Goal: Task Accomplishment & Management: Manage account settings

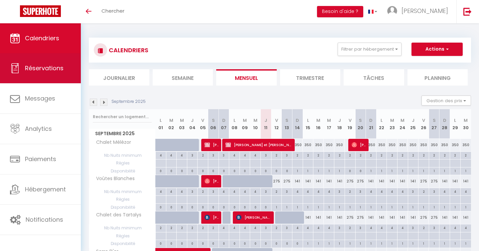
click at [47, 74] on link "Réservations" at bounding box center [40, 68] width 81 height 30
select select "not_cancelled"
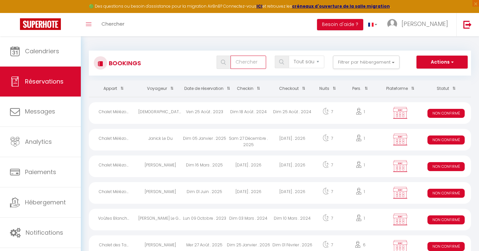
click at [252, 62] on input "text" at bounding box center [249, 62] width 36 height 13
type input "blain"
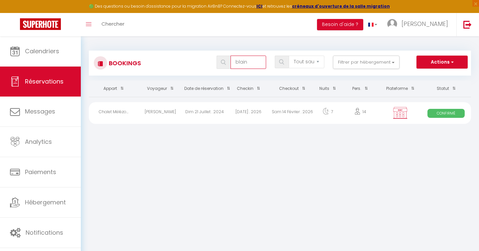
drag, startPoint x: 252, startPoint y: 63, endPoint x: 229, endPoint y: 64, distance: 24.0
click at [229, 64] on div "blain" at bounding box center [242, 62] width 50 height 13
click at [42, 84] on span "Réservations" at bounding box center [44, 81] width 39 height 8
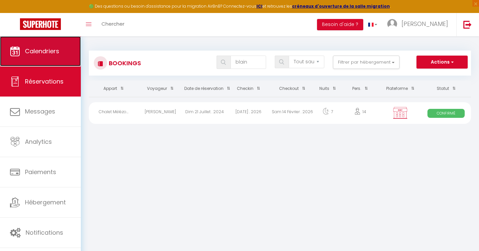
click at [41, 52] on span "Calendriers" at bounding box center [42, 51] width 34 height 8
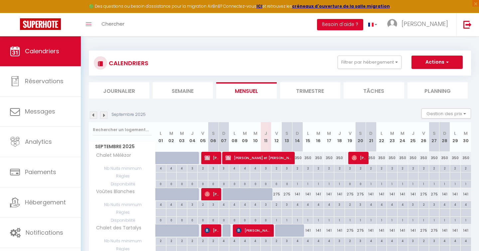
click at [92, 113] on img at bounding box center [93, 114] width 7 height 7
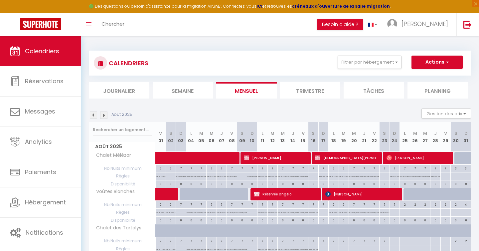
click at [92, 113] on img at bounding box center [93, 114] width 7 height 7
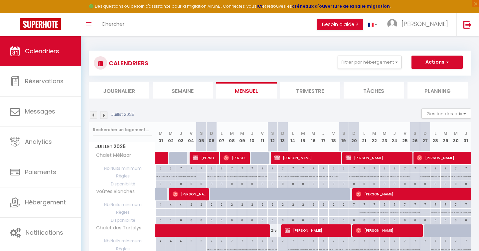
click at [92, 113] on img at bounding box center [93, 114] width 7 height 7
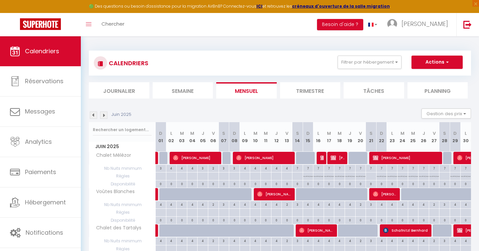
click at [92, 113] on img at bounding box center [93, 114] width 7 height 7
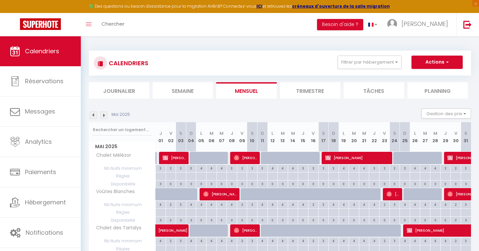
click at [92, 113] on img at bounding box center [93, 114] width 7 height 7
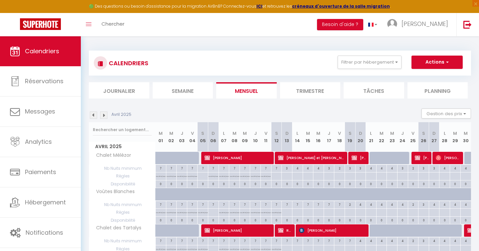
click at [92, 113] on img at bounding box center [93, 114] width 7 height 7
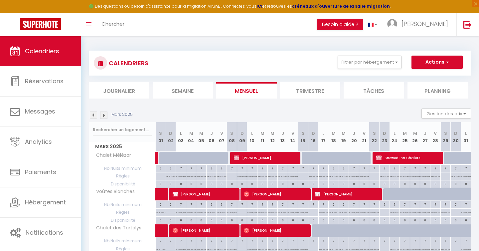
click at [92, 113] on img at bounding box center [93, 114] width 7 height 7
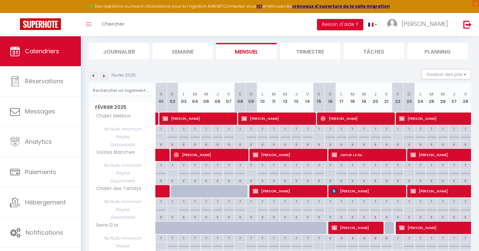
scroll to position [41, 0]
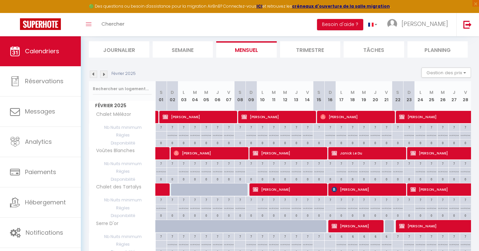
click at [103, 73] on img at bounding box center [103, 74] width 7 height 7
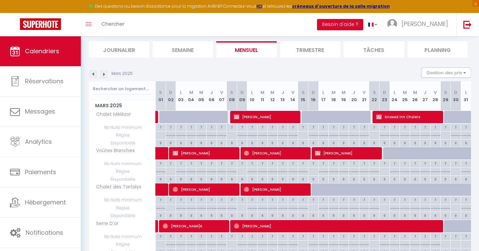
click at [174, 115] on div at bounding box center [174, 120] width 10 height 13
type input "757"
type input "[DATE]"
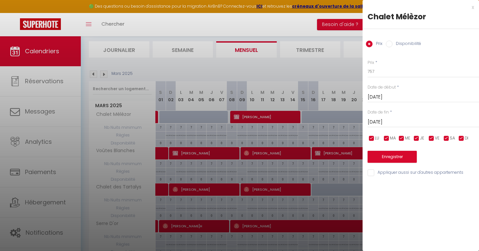
click at [473, 8] on div "x" at bounding box center [418, 7] width 111 height 8
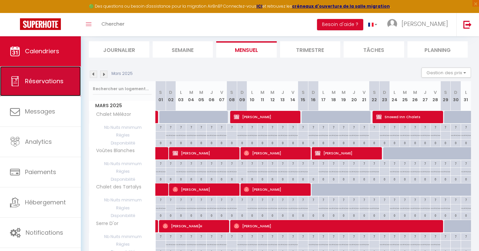
click at [39, 82] on span "Réservations" at bounding box center [44, 81] width 39 height 8
select select "not_cancelled"
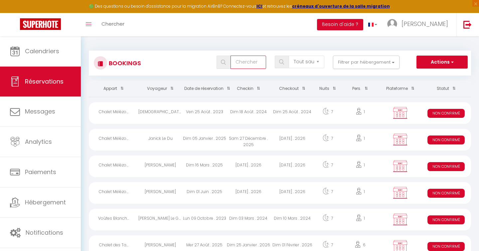
click at [256, 61] on input "text" at bounding box center [249, 62] width 36 height 13
type input "blain"
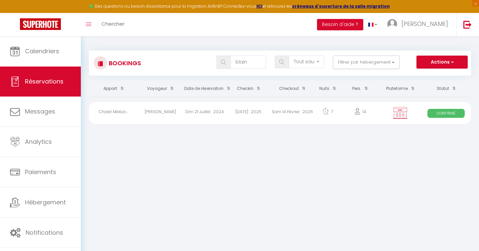
click at [235, 111] on div "[DATE] . 2026" at bounding box center [249, 113] width 44 height 22
select select "OK"
select select "0"
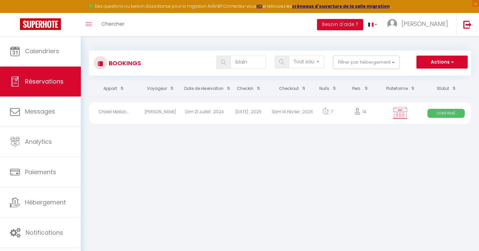
select select "1"
select select
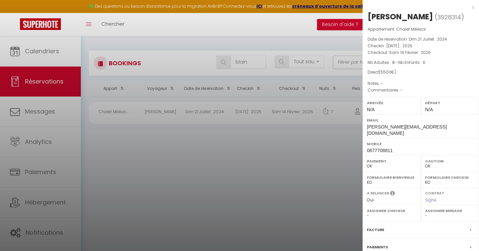
scroll to position [59, 0]
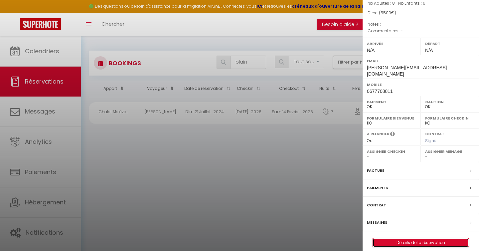
click at [418, 238] on link "Détails de la réservation" at bounding box center [421, 242] width 96 height 9
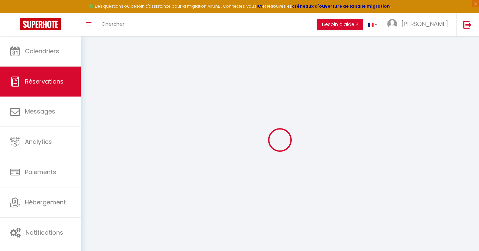
select select
checkbox input "false"
select select
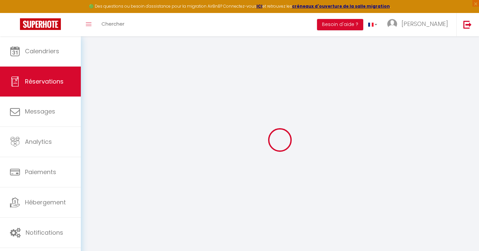
checkbox input "false"
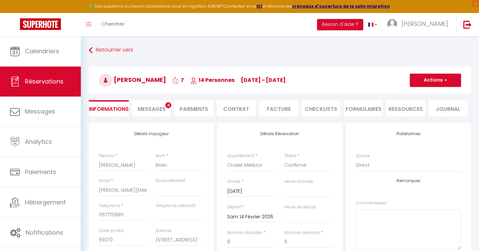
select select
checkbox input "false"
select select
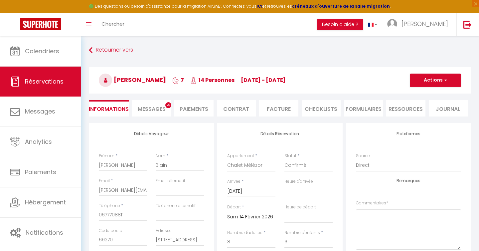
checkbox input "false"
select select
drag, startPoint x: 99, startPoint y: 190, endPoint x: 161, endPoint y: 193, distance: 61.6
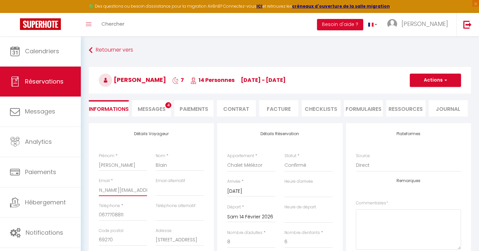
click at [161, 193] on div "Email * [PERSON_NAME][EMAIL_ADDRESS][DOMAIN_NAME] Email alternatif" at bounding box center [151, 190] width 114 height 25
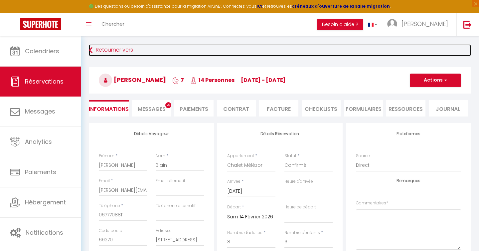
click at [120, 52] on link "Retourner vers" at bounding box center [280, 50] width 382 height 12
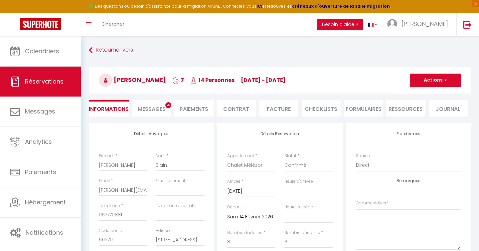
select select "not_cancelled"
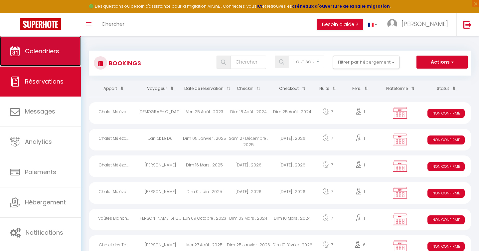
click at [41, 48] on span "Calendriers" at bounding box center [42, 51] width 34 height 8
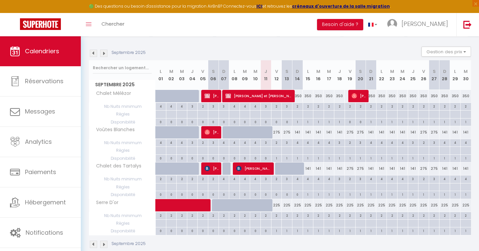
scroll to position [63, 0]
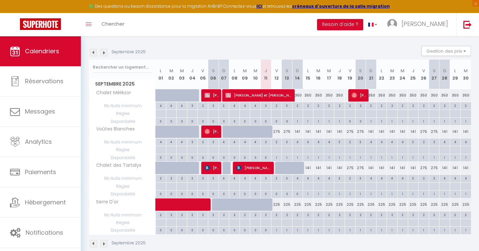
click at [93, 53] on img at bounding box center [93, 52] width 7 height 7
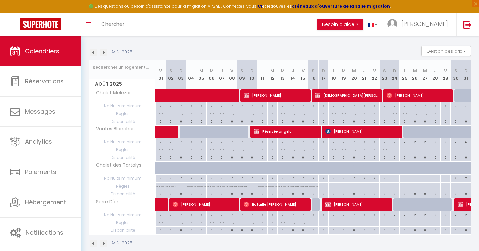
click at [93, 53] on img at bounding box center [93, 52] width 7 height 7
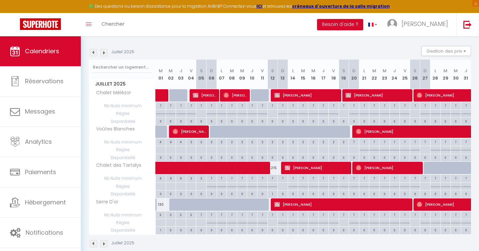
click at [93, 53] on img at bounding box center [93, 52] width 7 height 7
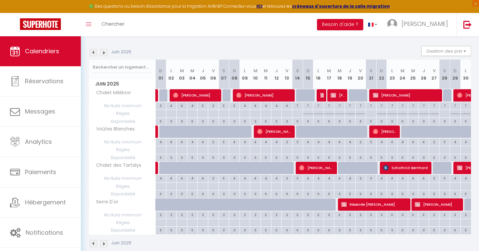
click at [92, 54] on img at bounding box center [93, 52] width 7 height 7
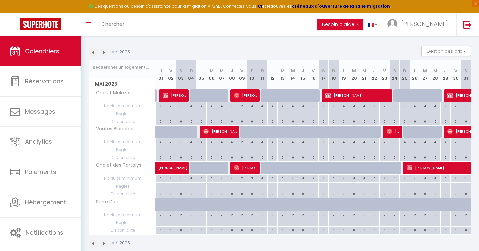
click at [92, 54] on img at bounding box center [93, 52] width 7 height 7
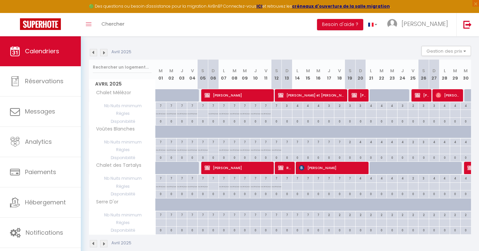
click at [92, 54] on img at bounding box center [93, 52] width 7 height 7
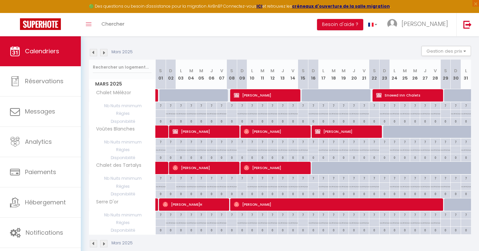
click at [92, 54] on img at bounding box center [93, 52] width 7 height 7
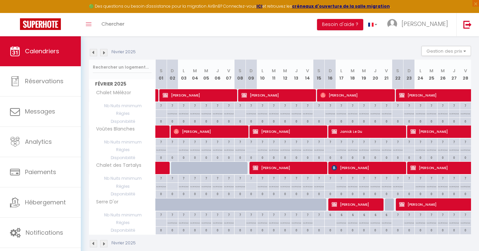
click at [92, 54] on img at bounding box center [93, 52] width 7 height 7
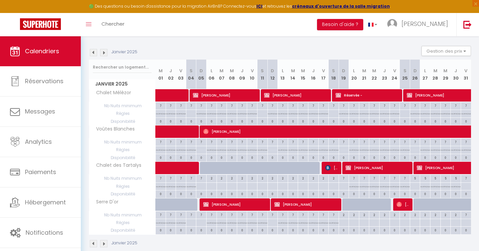
click at [92, 54] on img at bounding box center [93, 52] width 7 height 7
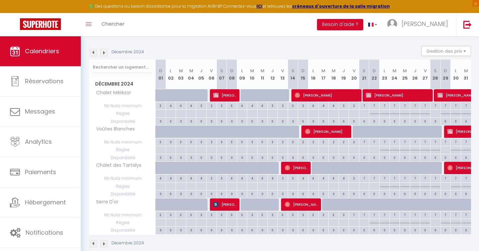
click at [103, 53] on img at bounding box center [103, 52] width 7 height 7
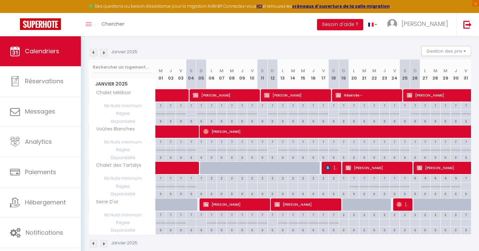
click at [103, 53] on img at bounding box center [103, 52] width 7 height 7
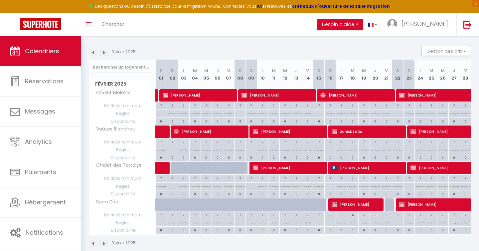
click at [103, 53] on img at bounding box center [103, 52] width 7 height 7
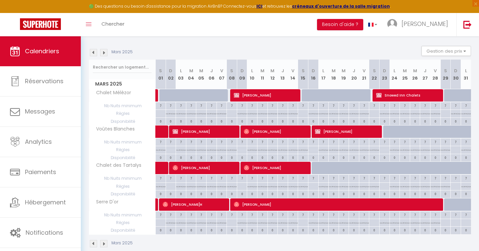
click at [103, 53] on img at bounding box center [103, 52] width 7 height 7
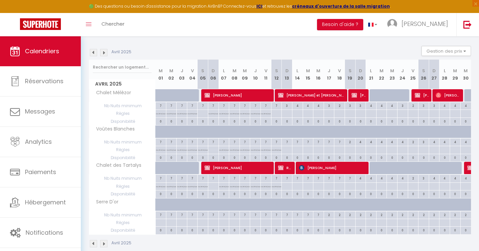
click at [103, 53] on img at bounding box center [103, 52] width 7 height 7
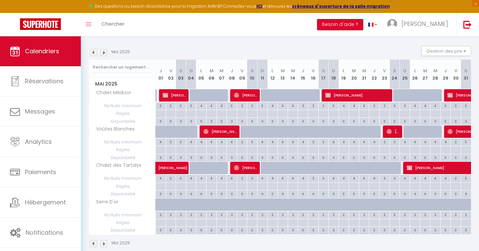
click at [103, 53] on img at bounding box center [103, 52] width 7 height 7
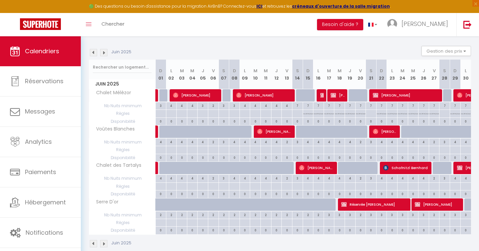
click at [103, 53] on img at bounding box center [103, 52] width 7 height 7
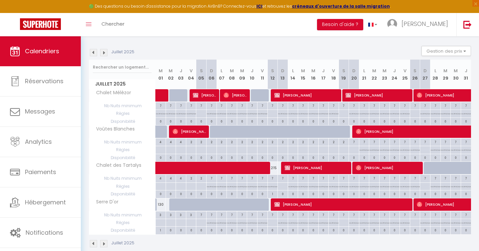
click at [103, 53] on img at bounding box center [103, 52] width 7 height 7
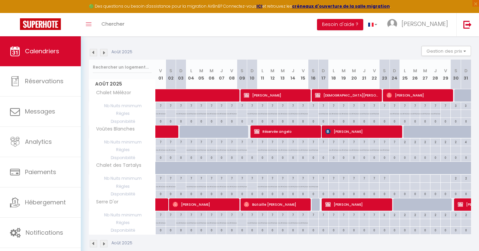
click at [103, 53] on img at bounding box center [103, 52] width 7 height 7
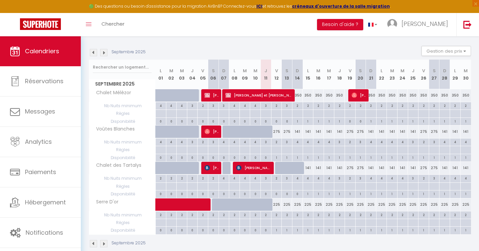
click at [103, 53] on img at bounding box center [103, 52] width 7 height 7
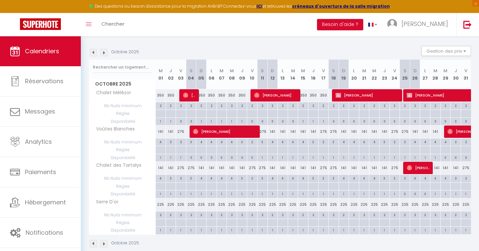
click at [103, 53] on img at bounding box center [103, 52] width 7 height 7
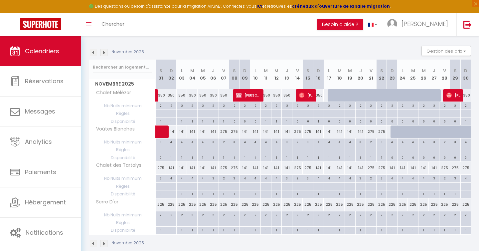
click at [103, 53] on img at bounding box center [103, 52] width 7 height 7
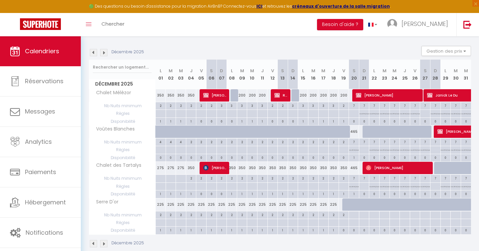
click at [103, 53] on img at bounding box center [103, 52] width 7 height 7
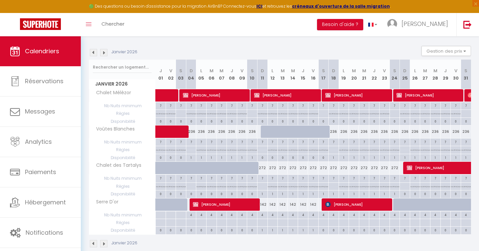
click at [103, 53] on img at bounding box center [103, 52] width 7 height 7
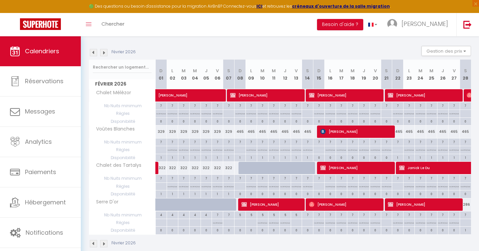
click at [103, 53] on img at bounding box center [103, 52] width 7 height 7
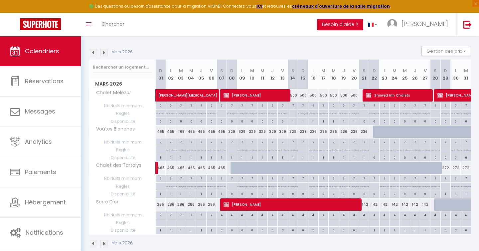
click at [103, 53] on img at bounding box center [103, 52] width 7 height 7
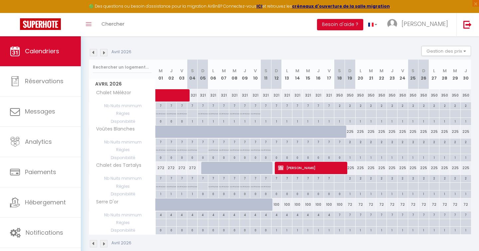
click at [94, 52] on img at bounding box center [93, 52] width 7 height 7
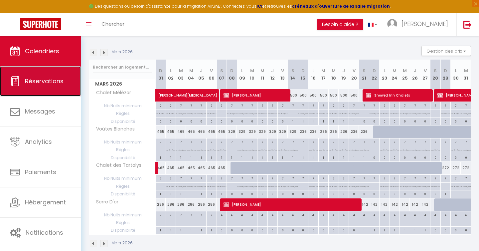
click at [53, 83] on span "Réservations" at bounding box center [44, 81] width 39 height 8
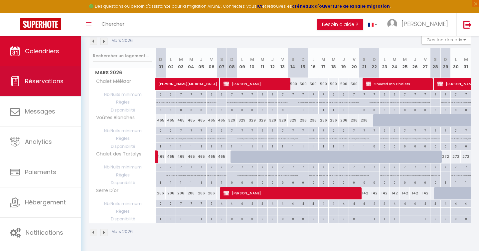
select select "not_cancelled"
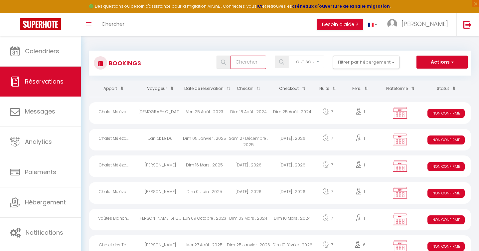
click at [248, 64] on input "text" at bounding box center [249, 62] width 36 height 13
type input "SPARROW"
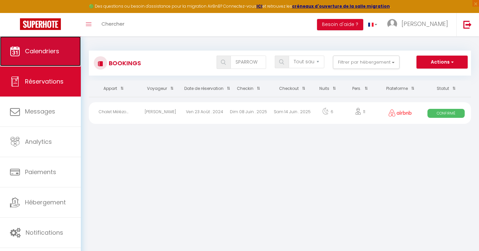
click at [43, 53] on span "Calendriers" at bounding box center [42, 51] width 34 height 8
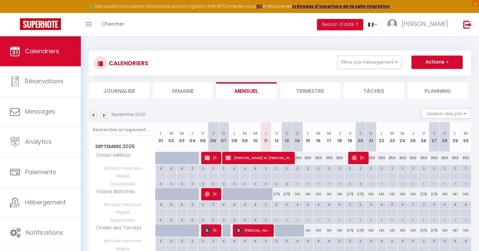
click at [95, 115] on img at bounding box center [93, 114] width 7 height 7
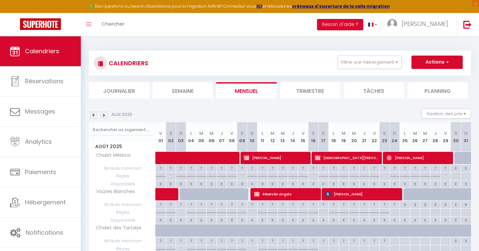
click at [95, 115] on img at bounding box center [93, 114] width 7 height 7
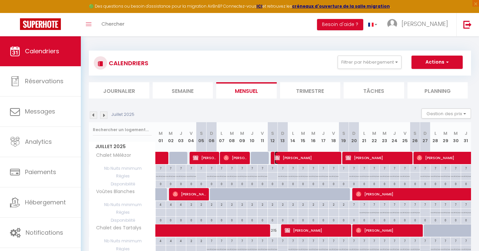
click at [296, 158] on span "[PERSON_NAME]" at bounding box center [306, 157] width 65 height 13
select select "OK"
select select "0"
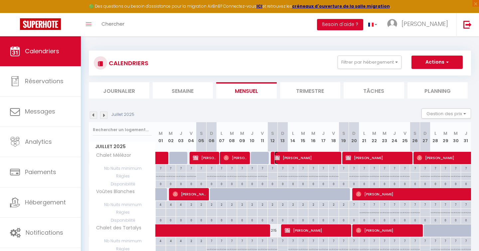
select select "1"
select select
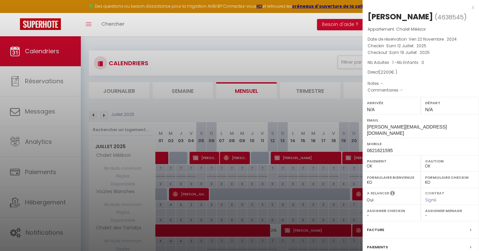
click at [473, 8] on div "x" at bounding box center [418, 7] width 111 height 8
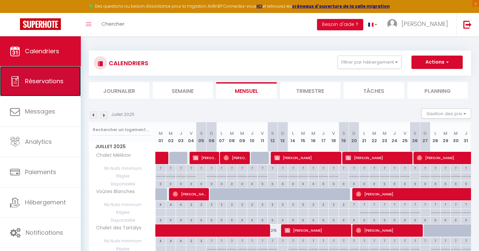
click at [40, 81] on span "Réservations" at bounding box center [44, 81] width 39 height 8
select select "not_cancelled"
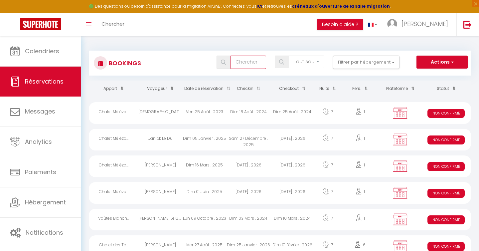
click at [247, 62] on input "text" at bounding box center [249, 62] width 36 height 13
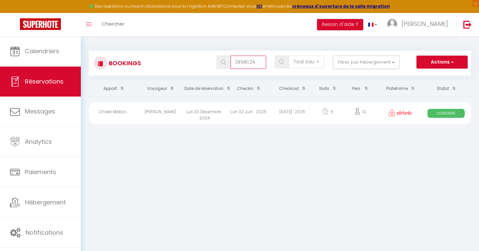
click at [258, 57] on input "DEMELZA" at bounding box center [249, 62] width 36 height 13
type input "[PERSON_NAME]"
click at [220, 113] on div "[DATE] . 2025" at bounding box center [205, 113] width 44 height 22
select select "OK"
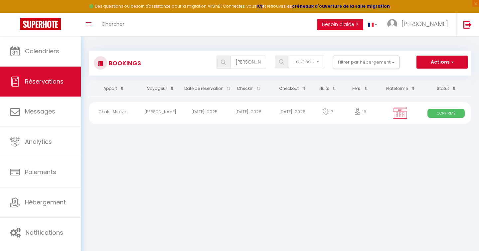
select select "KO"
select select "0"
select select "1"
select select
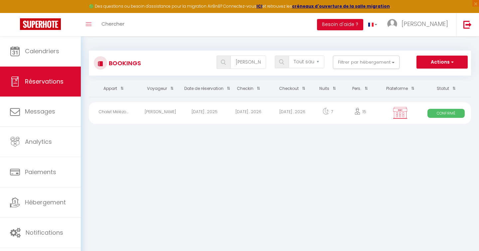
select select
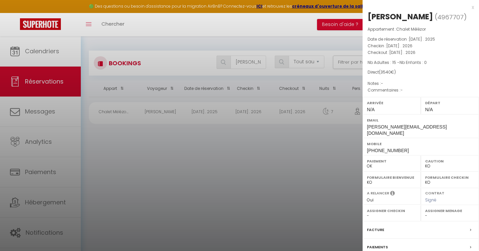
click at [473, 8] on div "x" at bounding box center [418, 7] width 111 height 8
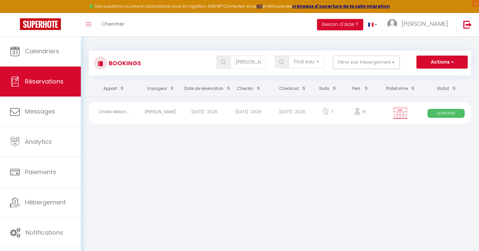
click at [225, 114] on div "[DATE] . 2025" at bounding box center [205, 113] width 44 height 22
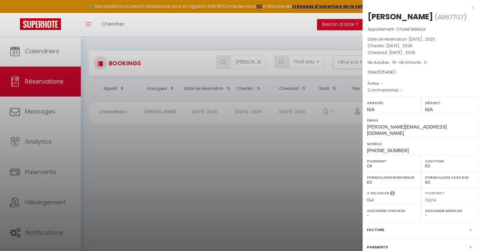
scroll to position [59, 0]
